Goal: Find specific page/section: Find specific page/section

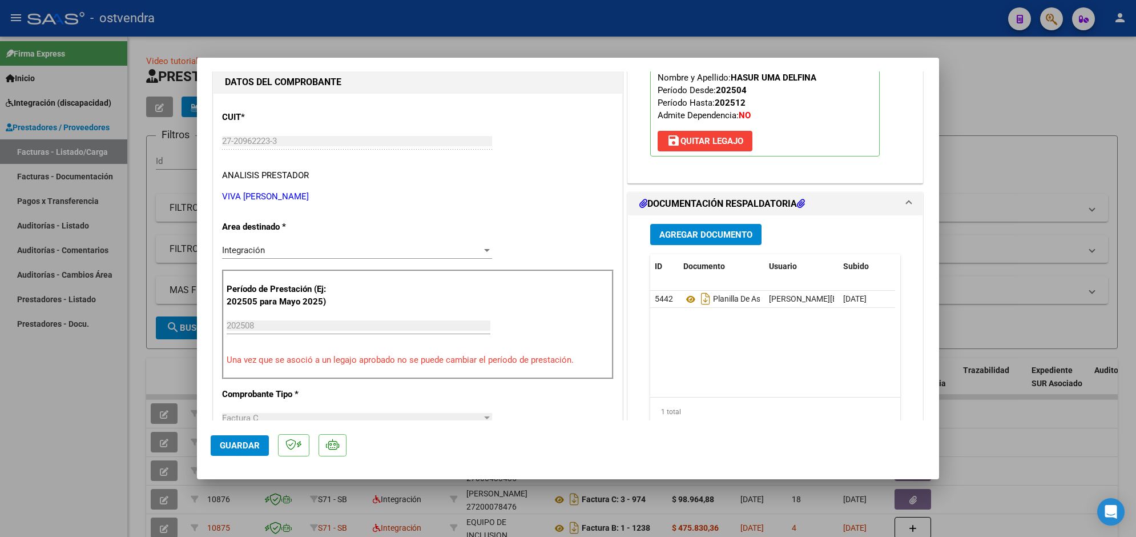
click at [519, 27] on div at bounding box center [568, 268] width 1136 height 537
type input "$ 0,00"
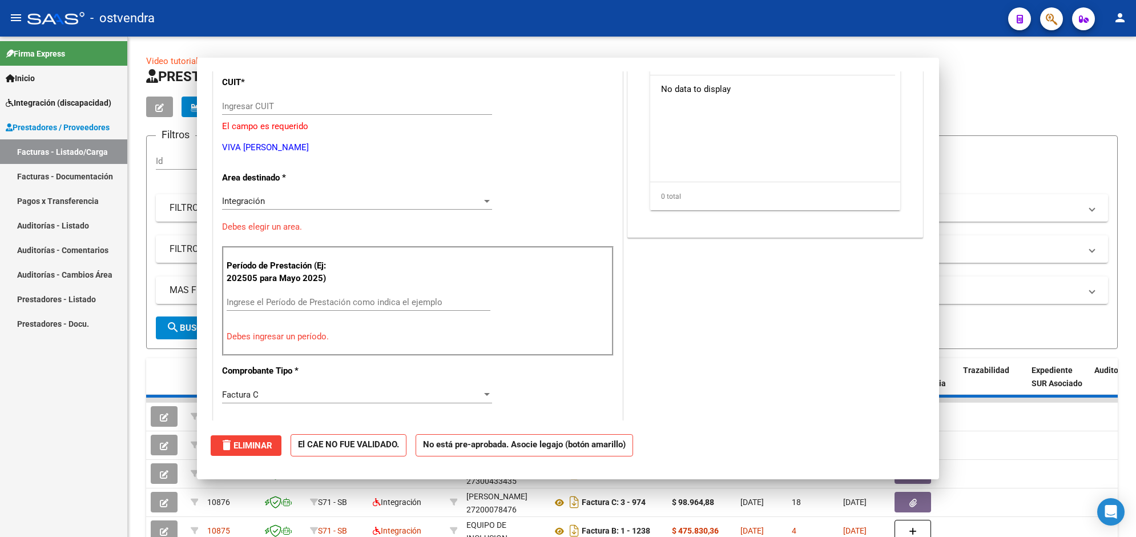
scroll to position [107, 0]
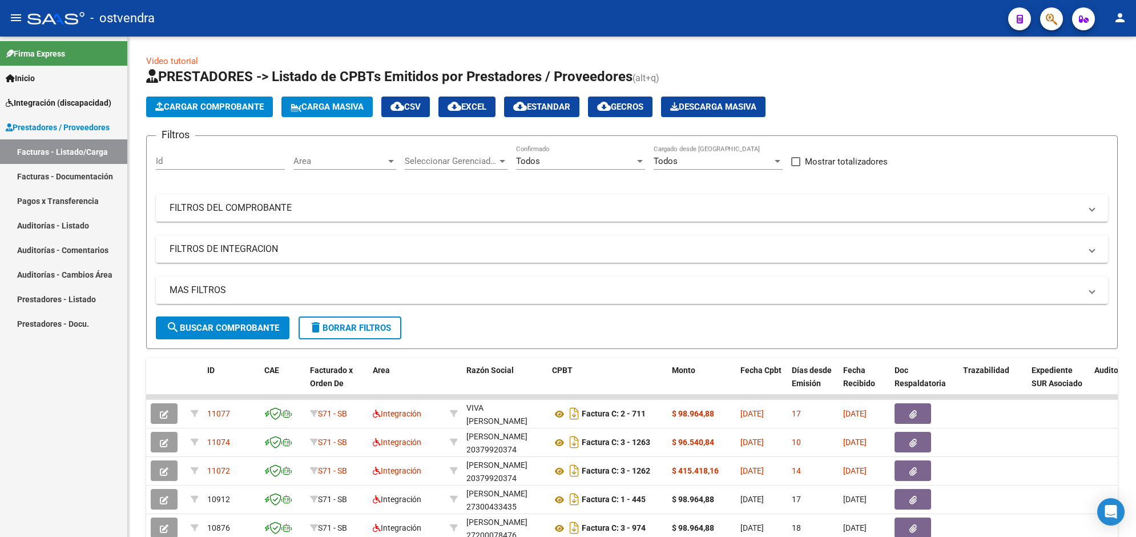
click at [75, 107] on span "Integración (discapacidad)" at bounding box center [59, 102] width 106 height 13
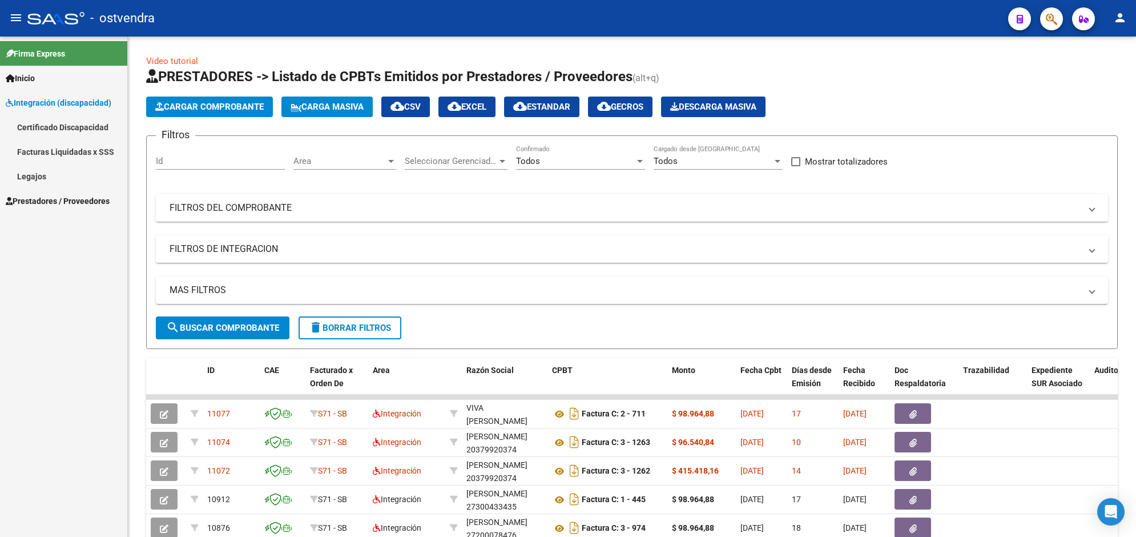
click at [66, 167] on link "Legajos" at bounding box center [63, 176] width 127 height 25
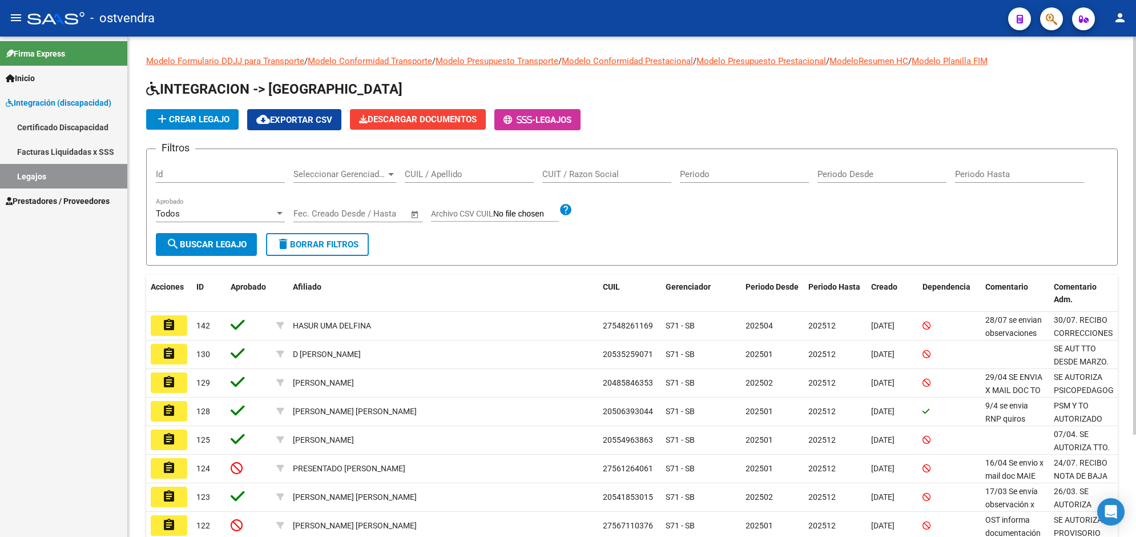
scroll to position [128, 0]
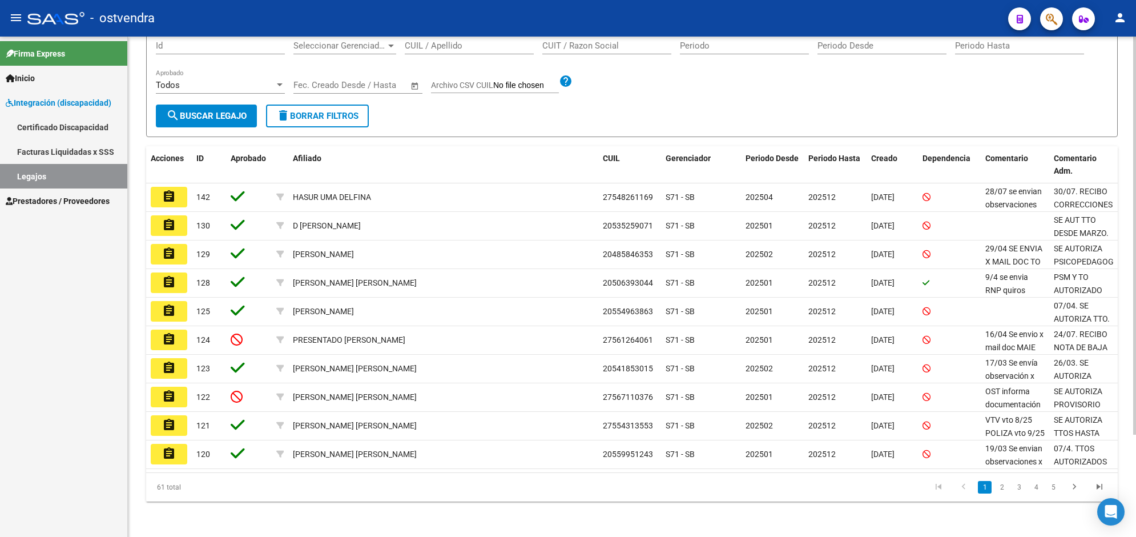
click at [1135, 466] on html "menu - ostvendra person Firma Express Inicio Instructivos Contacto OS Integraci…" at bounding box center [568, 268] width 1136 height 537
click at [1000, 487] on link "2" at bounding box center [1002, 487] width 14 height 13
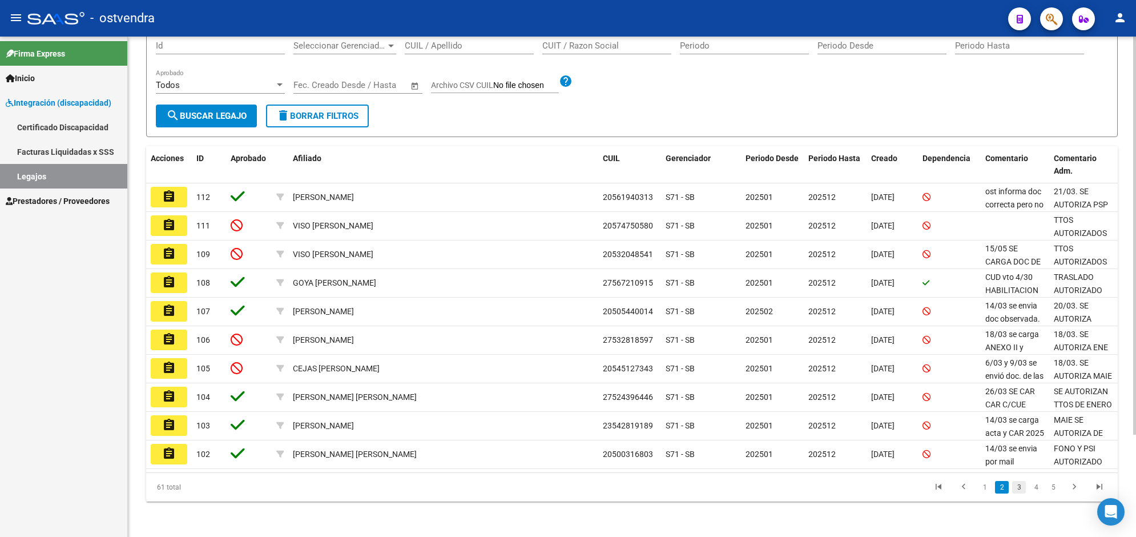
click at [1021, 487] on link "3" at bounding box center [1019, 487] width 14 height 13
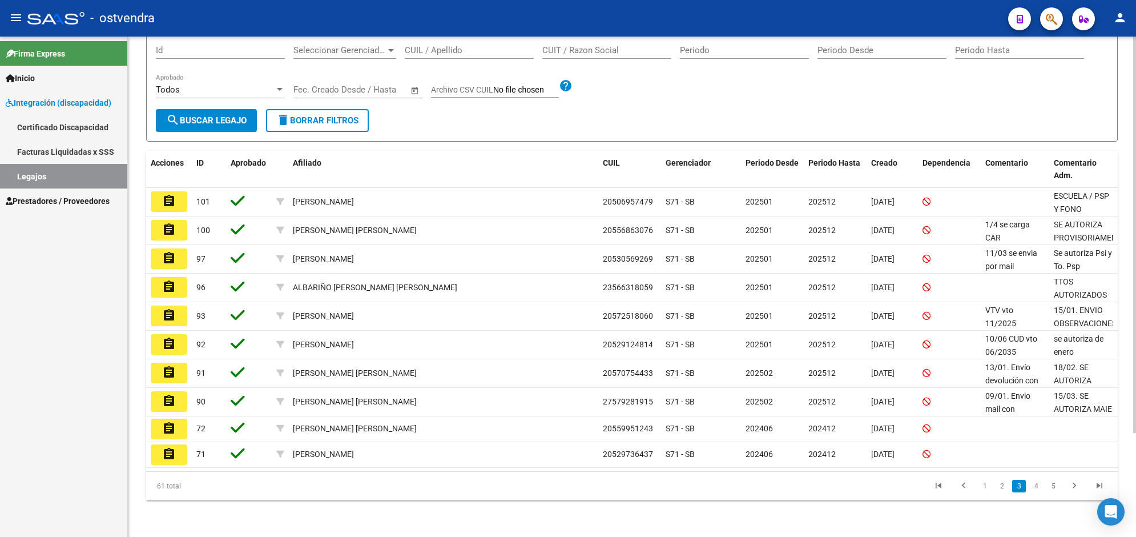
scroll to position [123, 0]
